Goal: Information Seeking & Learning: Learn about a topic

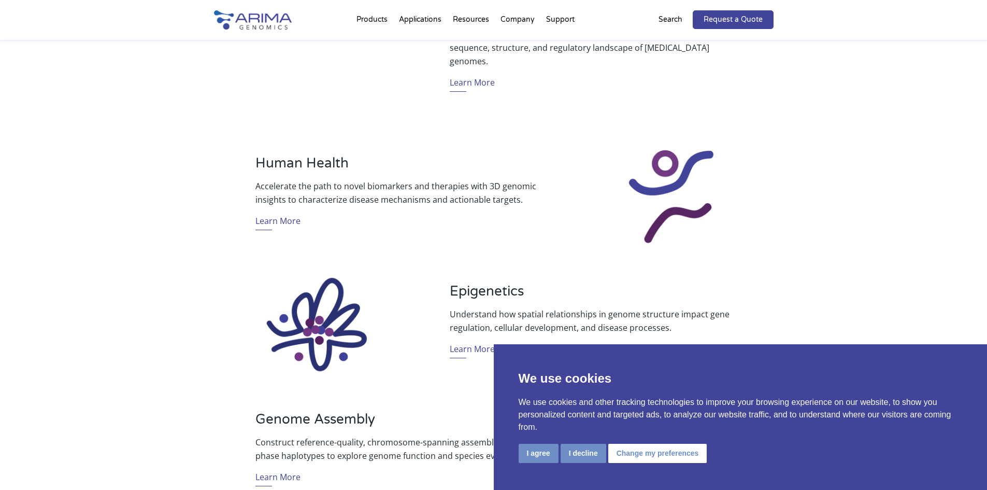
scroll to position [580, 0]
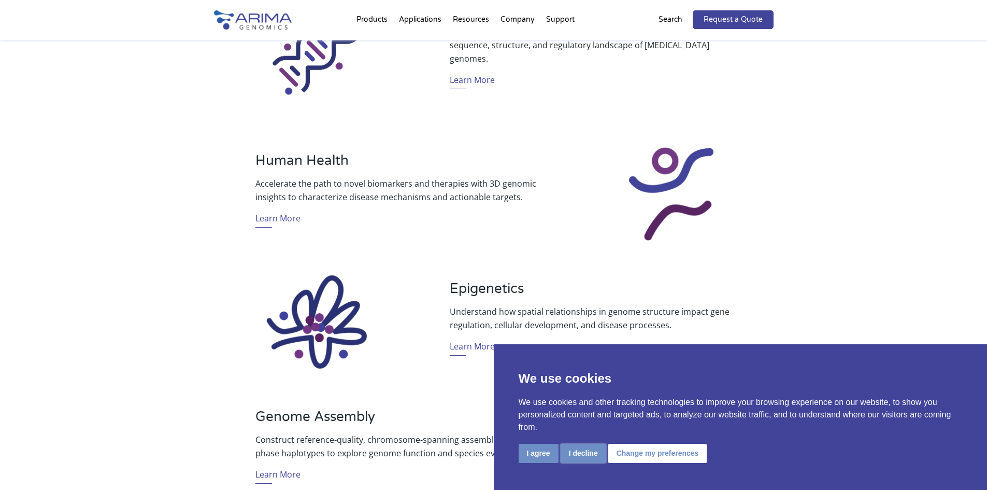
click at [591, 450] on button "I decline" at bounding box center [584, 452] width 46 height 19
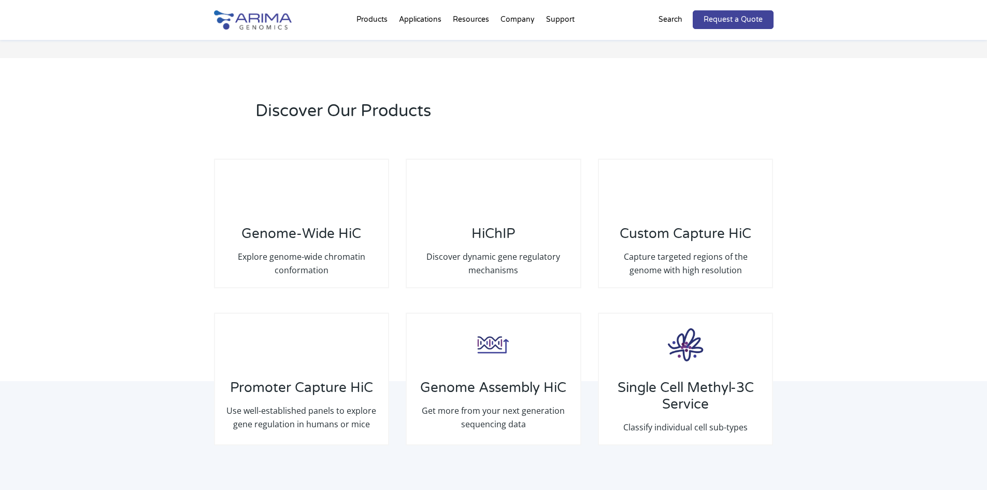
scroll to position [1451, 0]
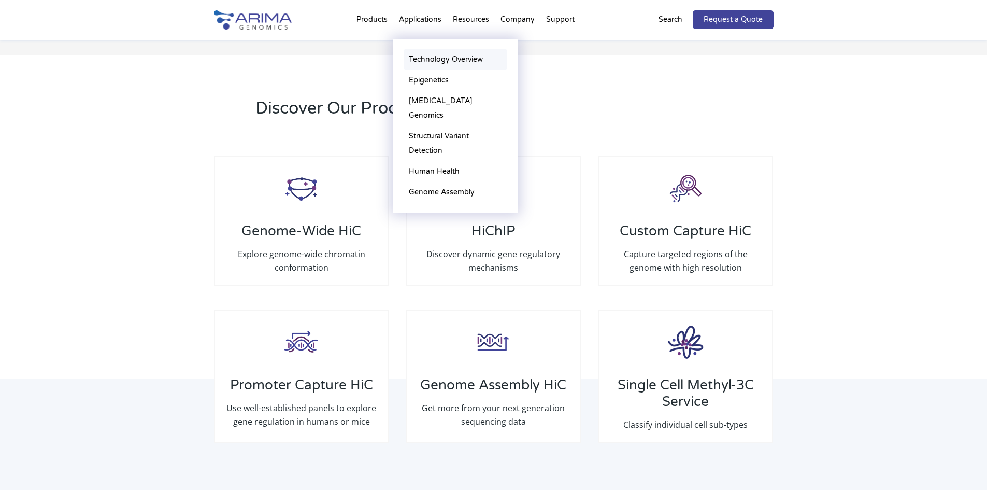
click at [430, 63] on link "Technology Overview" at bounding box center [456, 59] width 104 height 21
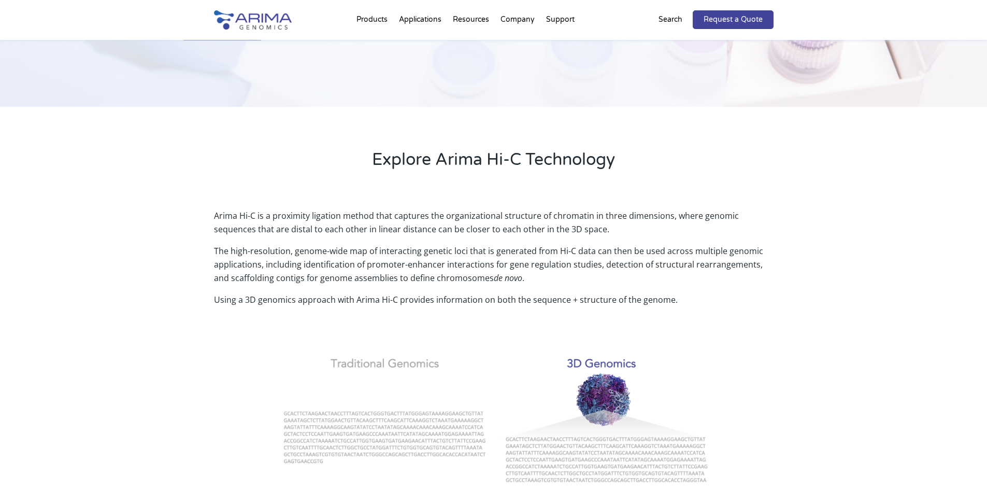
scroll to position [207, 0]
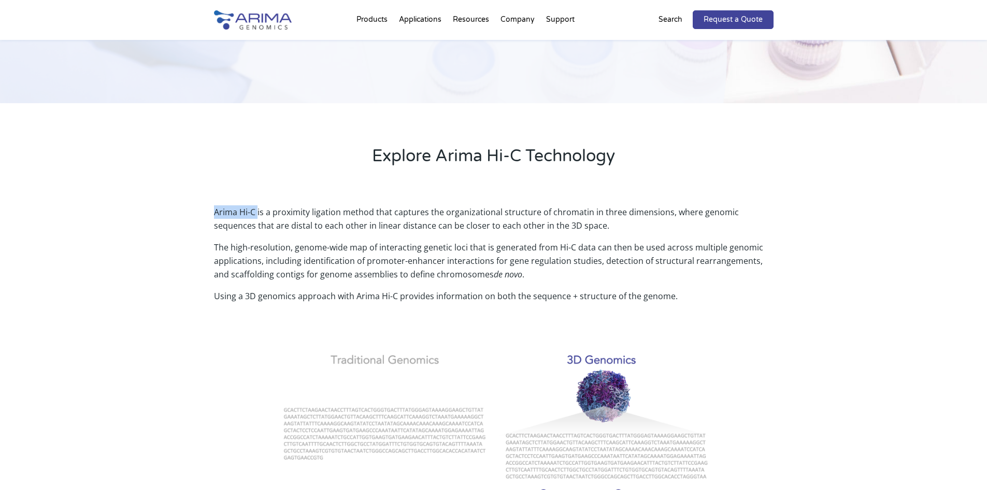
drag, startPoint x: 213, startPoint y: 210, endPoint x: 256, endPoint y: 209, distance: 43.0
click at [256, 209] on p "Arima Hi-C is a proximity ligation method that captures the organizational stru…" at bounding box center [494, 222] width 560 height 35
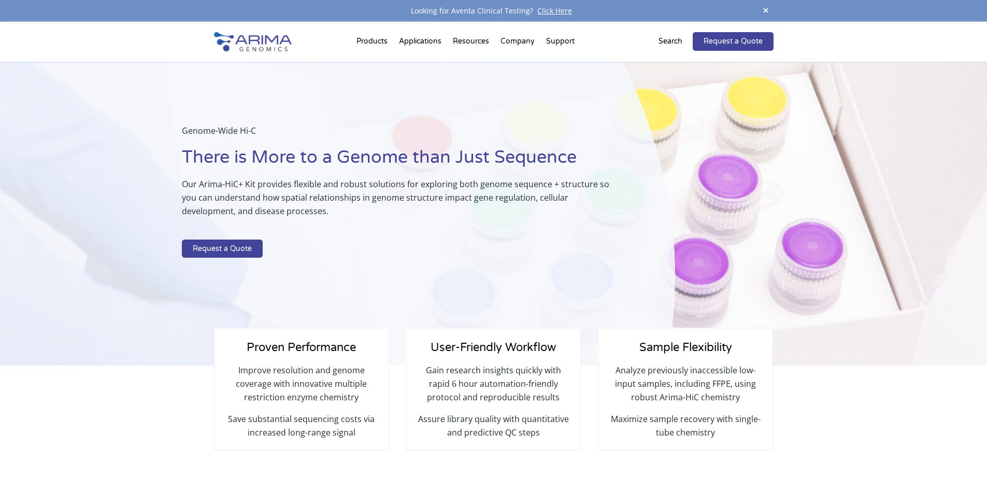
click at [245, 43] on img at bounding box center [253, 41] width 78 height 19
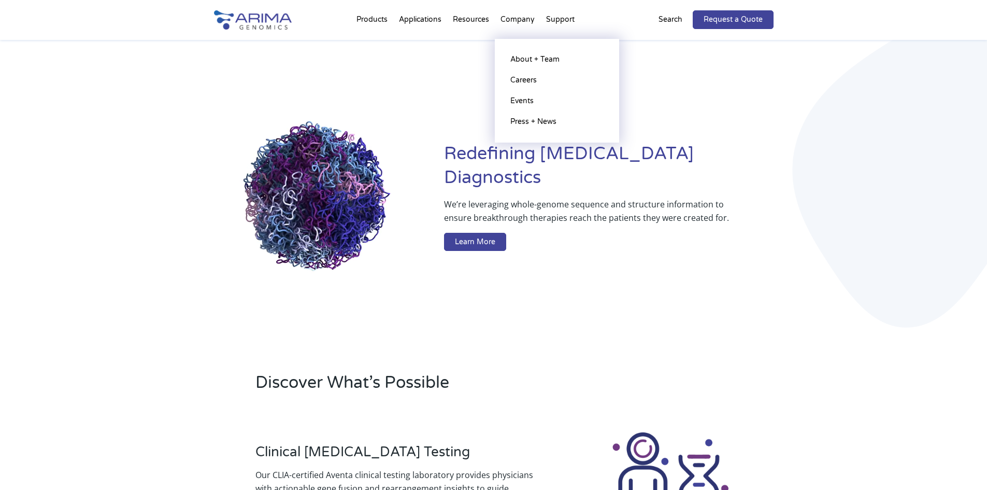
click at [525, 18] on li "Company About + Team Careers Events Press + News" at bounding box center [518, 21] width 46 height 35
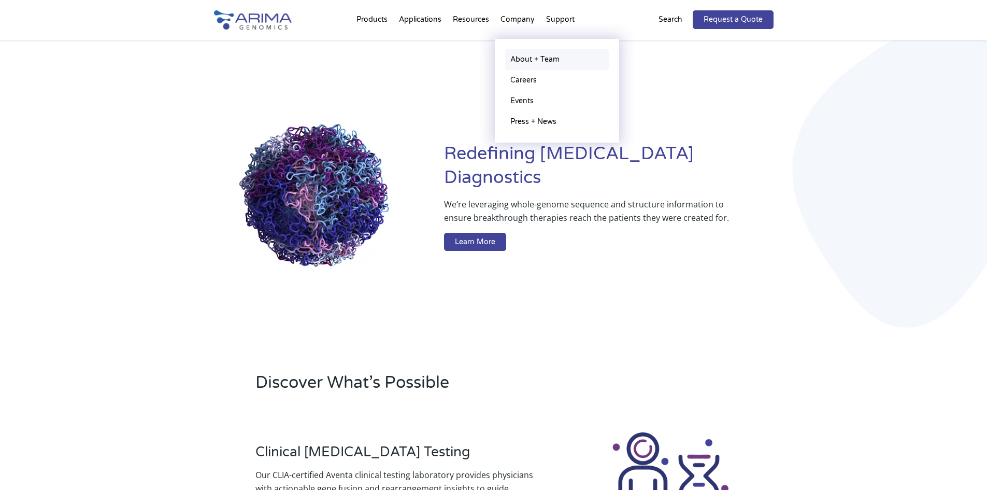
click at [525, 60] on link "About + Team" at bounding box center [557, 59] width 104 height 21
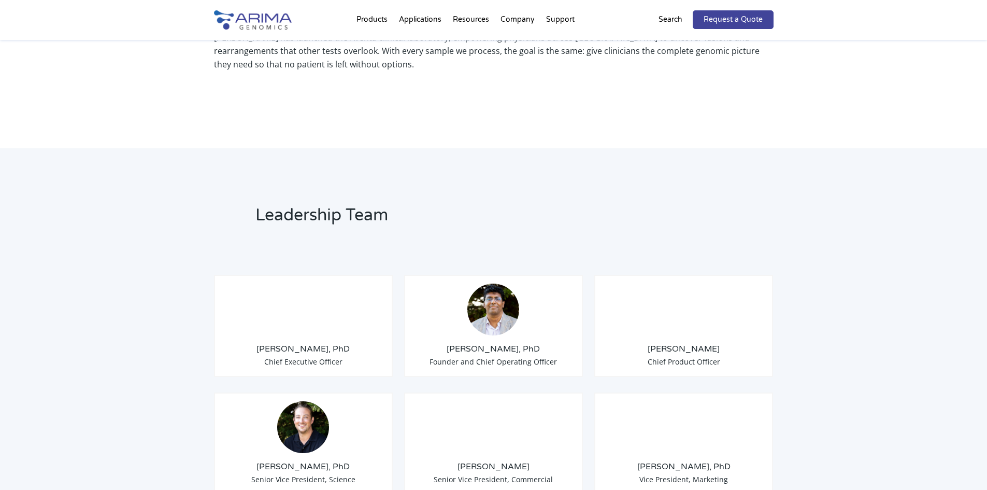
scroll to position [622, 0]
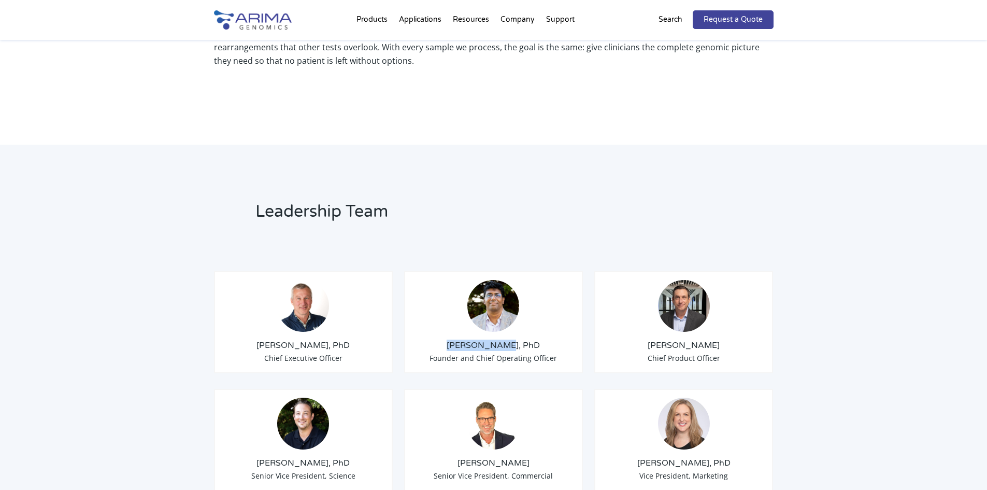
drag, startPoint x: 462, startPoint y: 330, endPoint x: 507, endPoint y: 331, distance: 45.1
click at [507, 339] on h3 "[PERSON_NAME], PhD" at bounding box center [494, 344] width 162 height 11
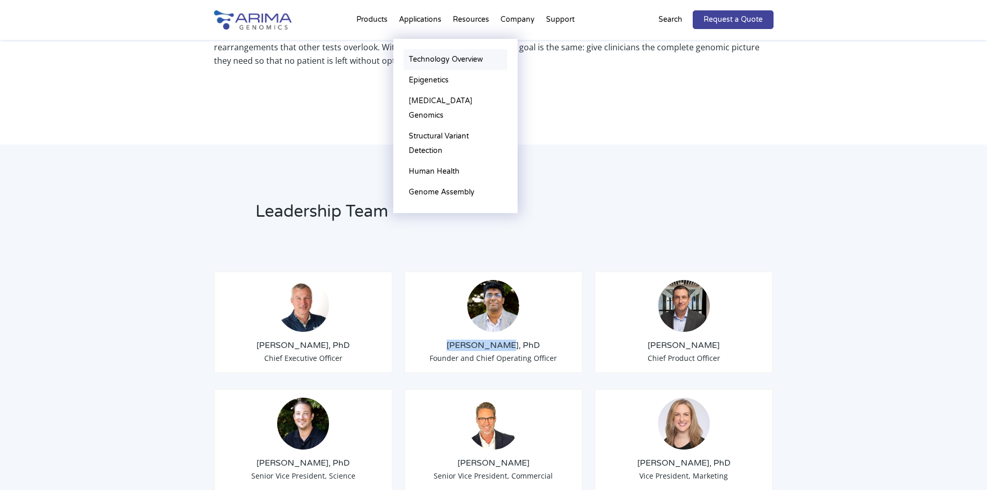
click at [436, 60] on link "Technology Overview" at bounding box center [456, 59] width 104 height 21
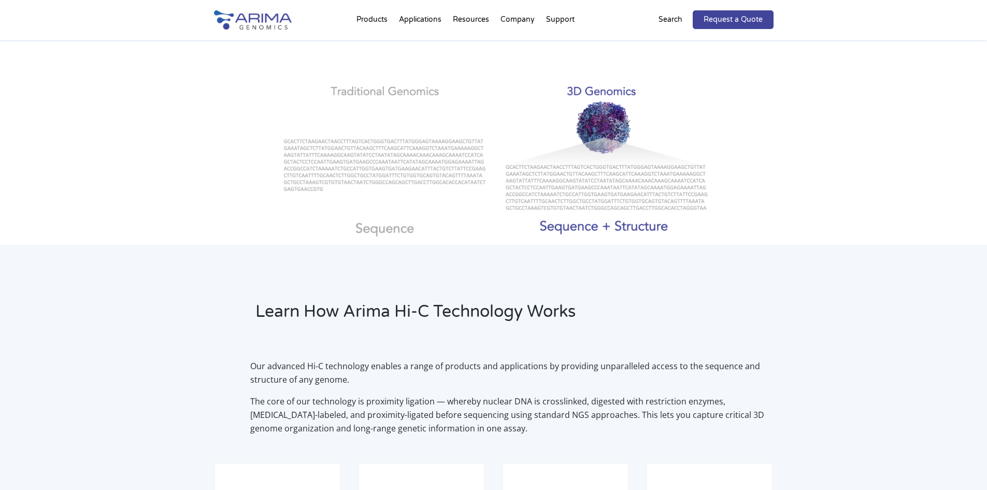
scroll to position [456, 0]
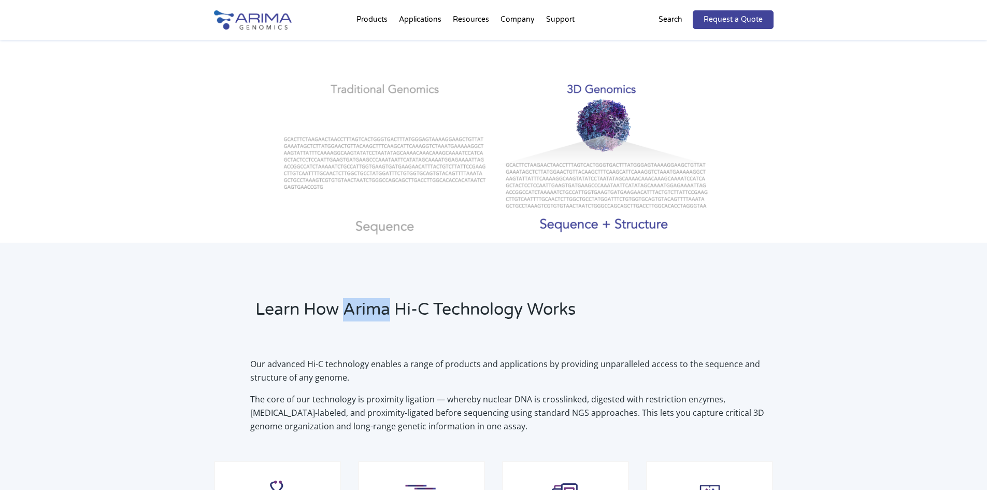
drag, startPoint x: 346, startPoint y: 306, endPoint x: 393, endPoint y: 305, distance: 47.7
click at [393, 305] on h2 "Learn How Arima Hi-C Technology Works" at bounding box center [440, 313] width 370 height 31
click at [266, 302] on h2 "Learn How Arima Hi-C Technology Works" at bounding box center [440, 313] width 370 height 31
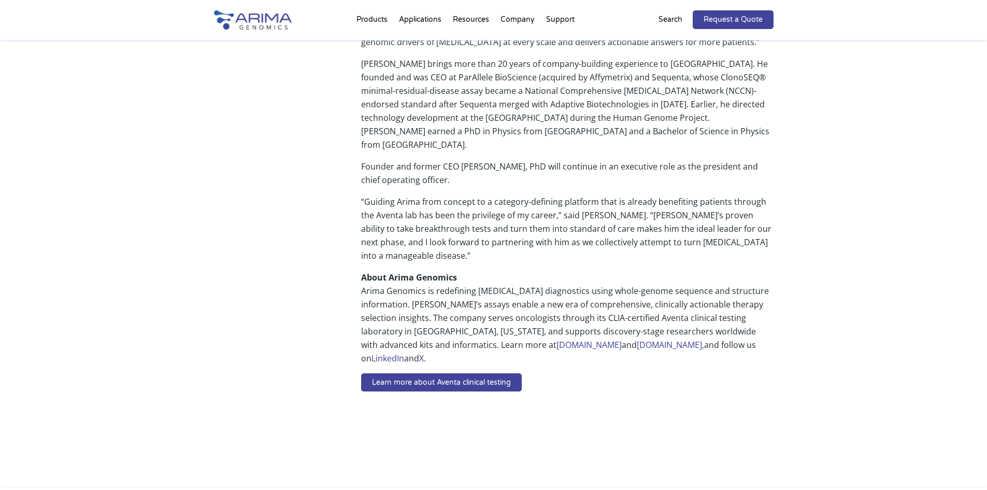
scroll to position [622, 0]
